Goal: Task Accomplishment & Management: Use online tool/utility

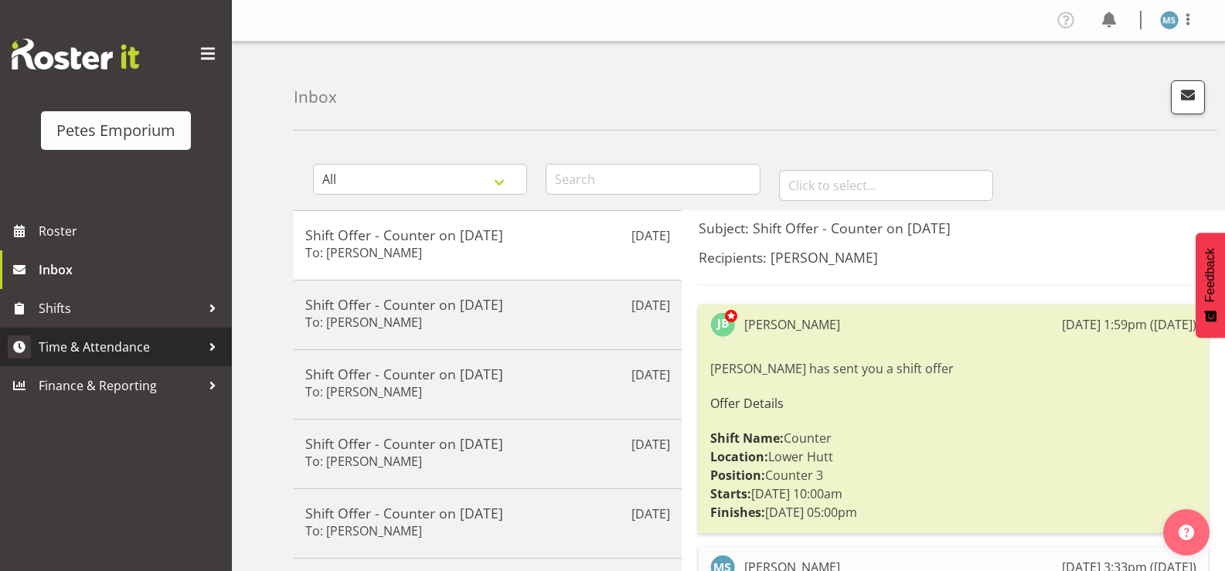
click at [106, 345] on span "Time & Attendance" at bounding box center [120, 346] width 162 height 23
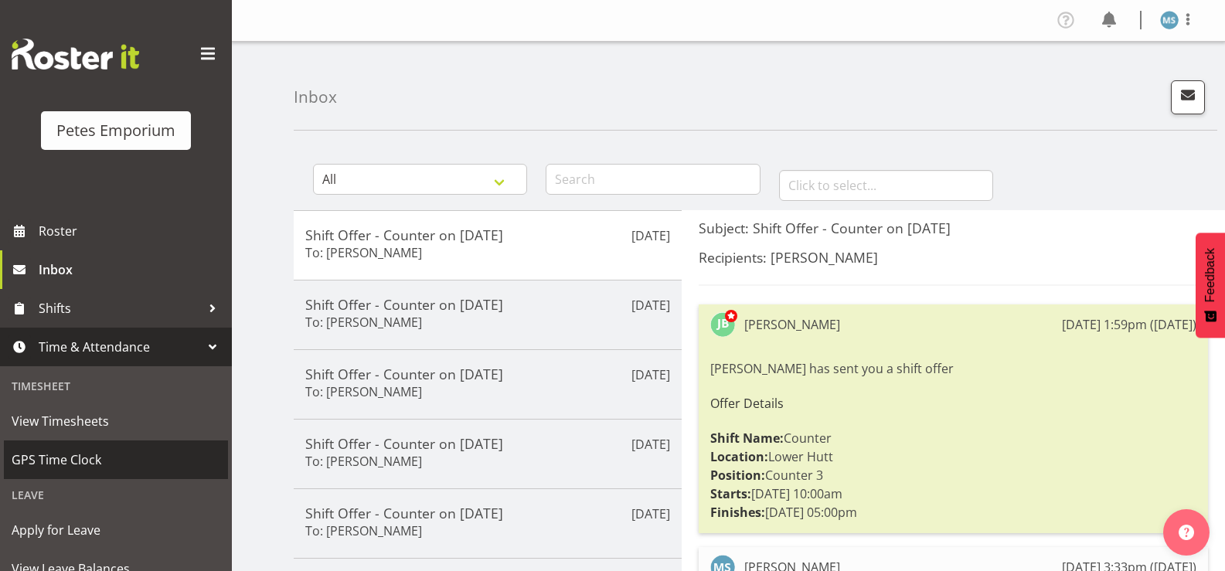
click at [90, 462] on span "GPS Time Clock" at bounding box center [116, 459] width 209 height 23
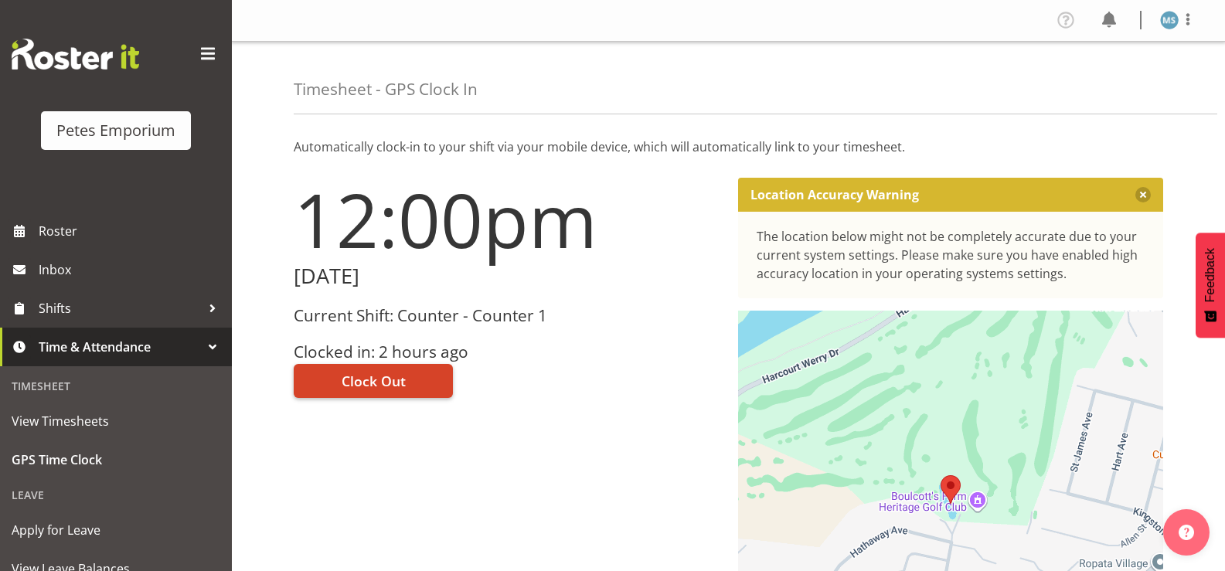
click at [383, 376] on span "Clock Out" at bounding box center [374, 381] width 64 height 20
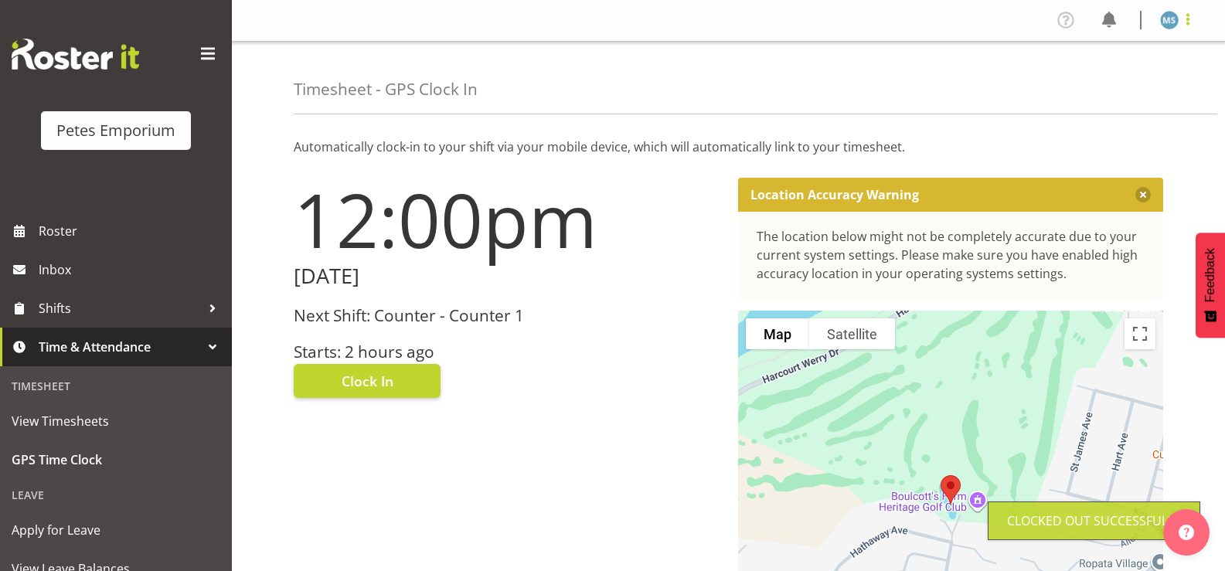
click at [1193, 26] on span at bounding box center [1188, 19] width 19 height 19
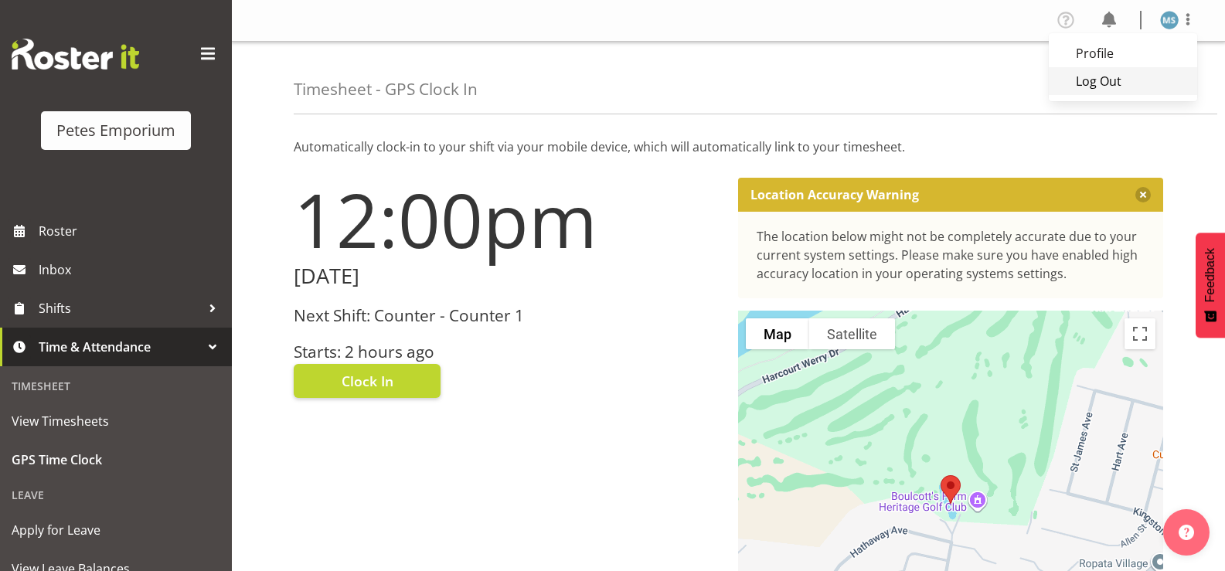
click at [1097, 87] on link "Log Out" at bounding box center [1123, 81] width 148 height 28
